Goal: Complete application form

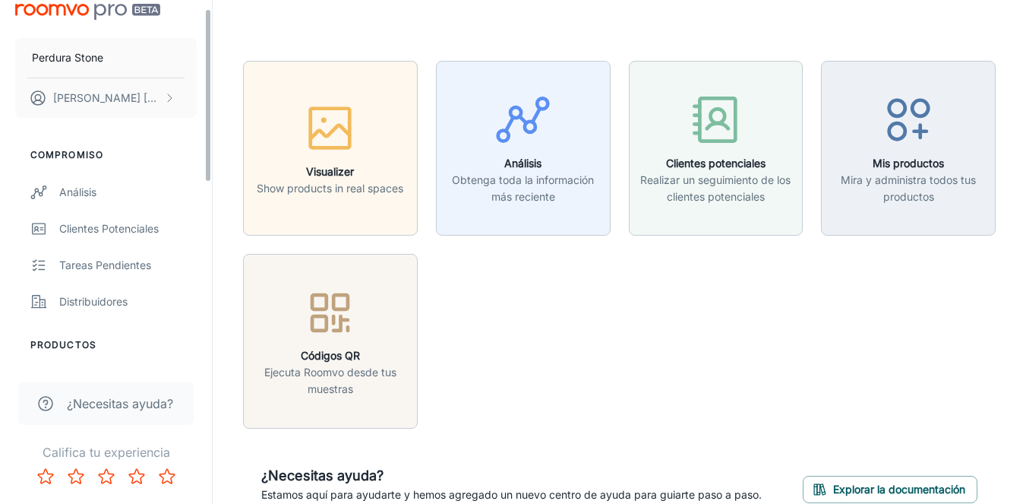
scroll to position [17, 0]
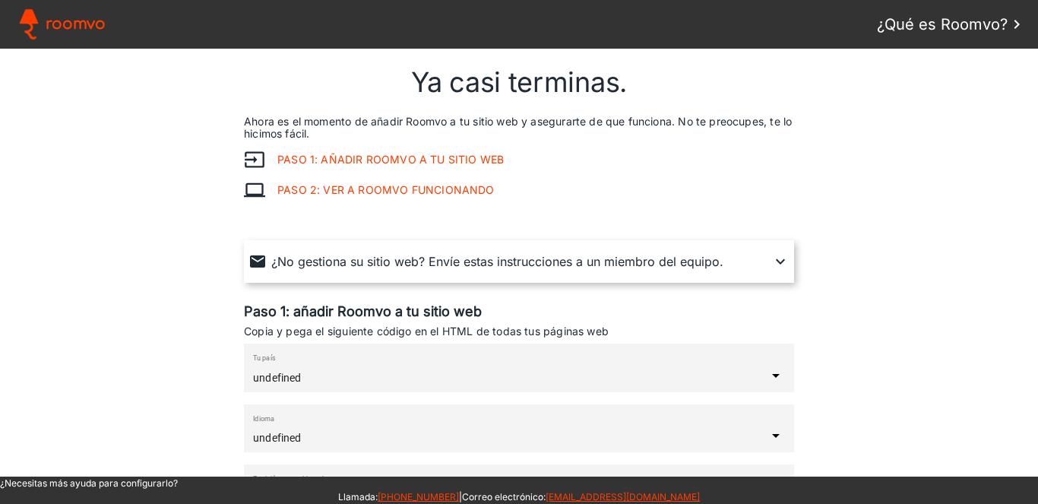
type input "[GEOGRAPHIC_DATA]"
type input "español"
type input "inferior derecha"
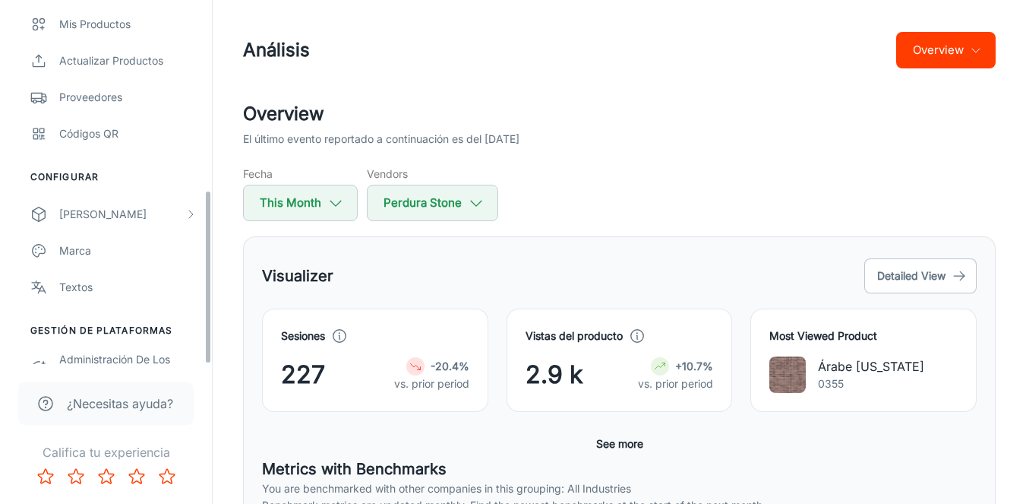
scroll to position [394, 0]
